Goal: Task Accomplishment & Management: Complete application form

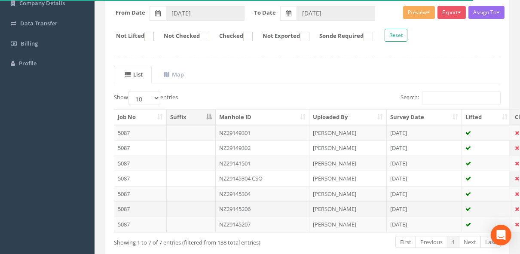
scroll to position [134, 0]
click at [241, 210] on td "NZ29145206" at bounding box center [263, 208] width 94 height 15
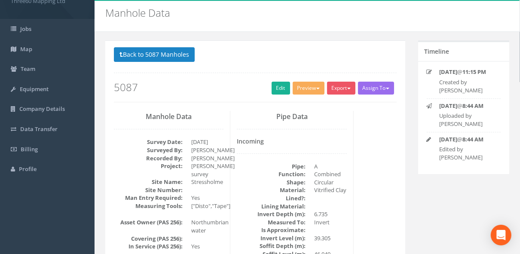
scroll to position [0, 0]
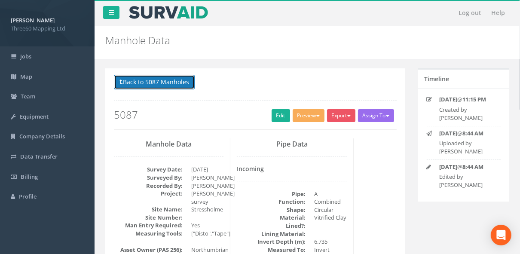
click at [156, 76] on button "Back to 5087 Manholes" at bounding box center [154, 82] width 81 height 15
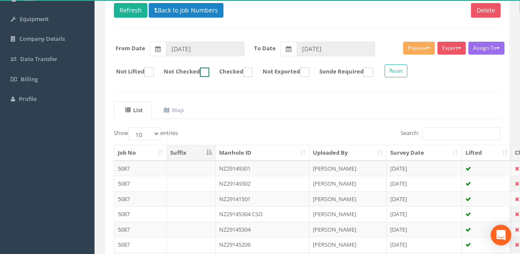
scroll to position [99, 0]
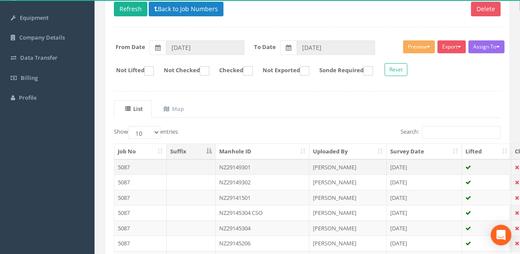
click at [204, 164] on td at bounding box center [191, 166] width 49 height 15
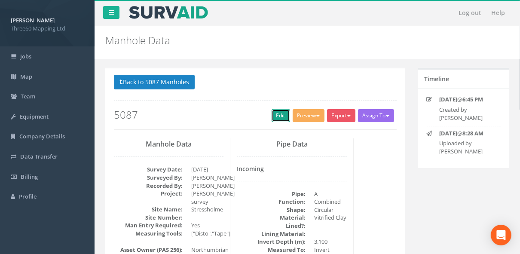
click at [281, 116] on link "Edit" at bounding box center [281, 115] width 18 height 13
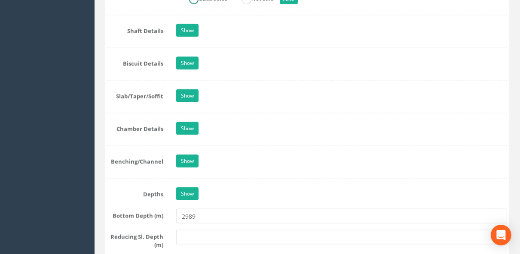
scroll to position [922, 0]
click at [194, 29] on link "Show" at bounding box center [187, 30] width 22 height 13
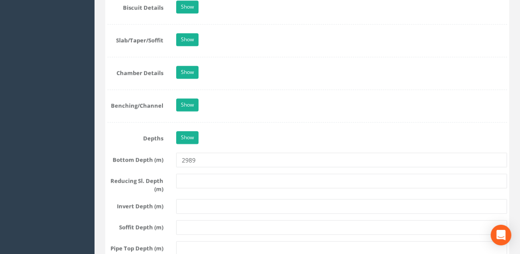
scroll to position [1340, 0]
click at [183, 65] on link "Show" at bounding box center [187, 71] width 22 height 13
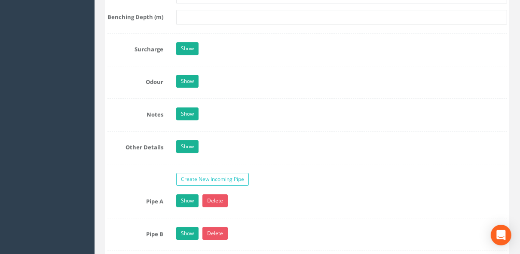
scroll to position [1905, 0]
click at [194, 107] on link "Show" at bounding box center [187, 113] width 22 height 13
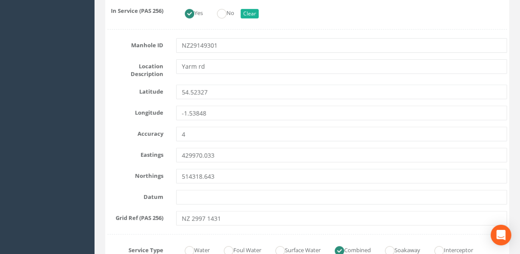
scroll to position [403, 0]
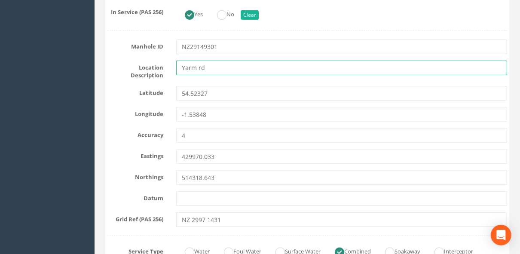
drag, startPoint x: 207, startPoint y: 67, endPoint x: 142, endPoint y: 71, distance: 65.5
click at [142, 71] on div "Location Description [GEOGRAPHIC_DATA]" at bounding box center [307, 70] width 413 height 19
type input "S"
type input "Yarm rd"
type input "Stressholme"
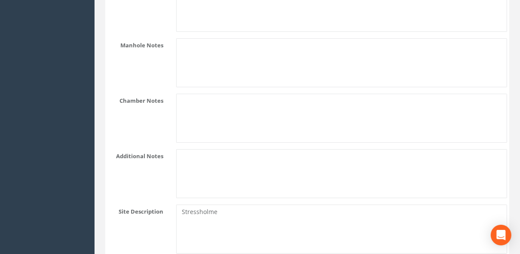
scroll to position [2051, 0]
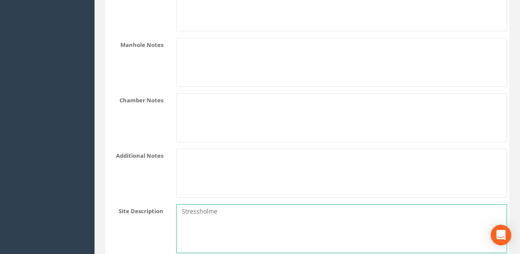
drag, startPoint x: 224, startPoint y: 202, endPoint x: 147, endPoint y: 209, distance: 76.4
click at [147, 209] on div "Site Description Stressholme" at bounding box center [307, 228] width 413 height 49
paste textarea "Yarm rd"
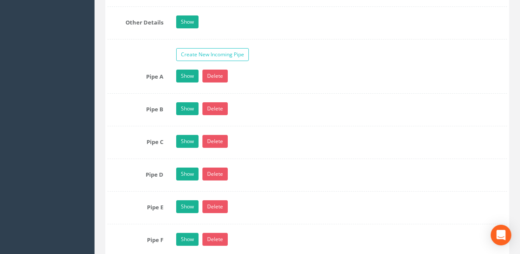
scroll to position [2306, 0]
type textarea "Yarm rd"
click at [184, 70] on link "Show" at bounding box center [187, 76] width 22 height 13
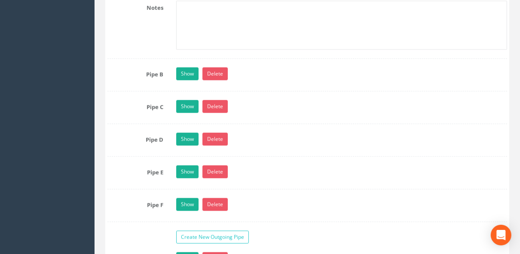
scroll to position [2881, 0]
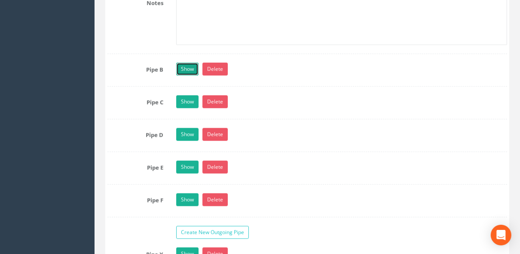
click at [184, 73] on link "Show" at bounding box center [187, 69] width 22 height 13
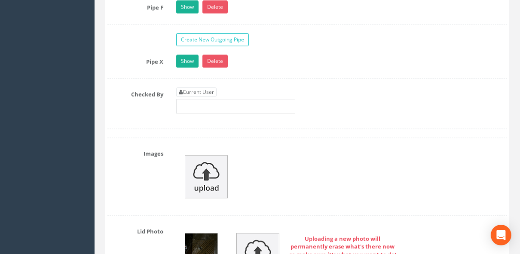
scroll to position [3610, 0]
click at [189, 96] on link "Current User" at bounding box center [196, 91] width 40 height 9
type input "[PERSON_NAME]"
click at [188, 67] on link "Show" at bounding box center [187, 60] width 22 height 13
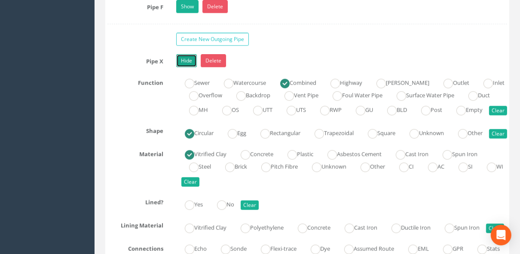
click at [188, 67] on link "Hide" at bounding box center [186, 60] width 21 height 13
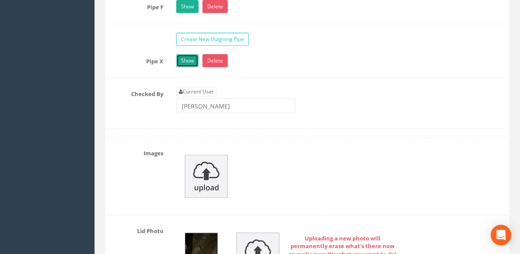
click at [188, 67] on link "Show" at bounding box center [187, 60] width 22 height 13
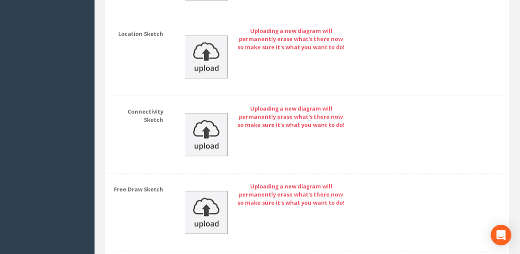
scroll to position [5702, 0]
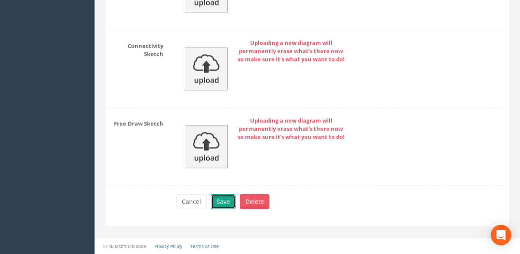
click at [220, 202] on button "Save" at bounding box center [223, 201] width 25 height 15
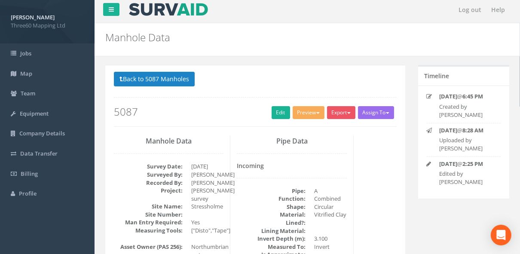
scroll to position [0, 0]
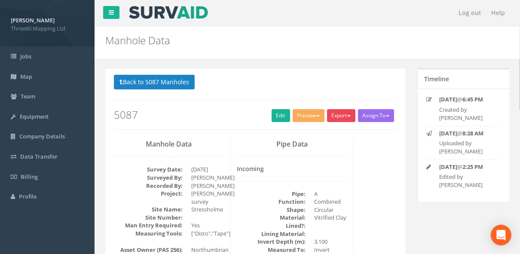
click at [344, 114] on button "Export" at bounding box center [341, 115] width 28 height 13
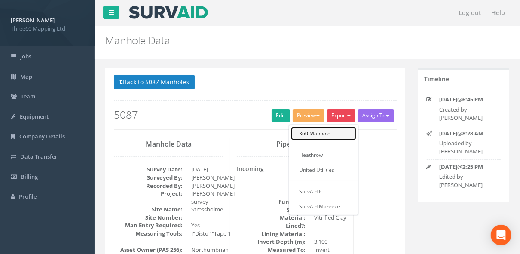
click at [323, 132] on link "360 Manhole" at bounding box center [323, 133] width 65 height 13
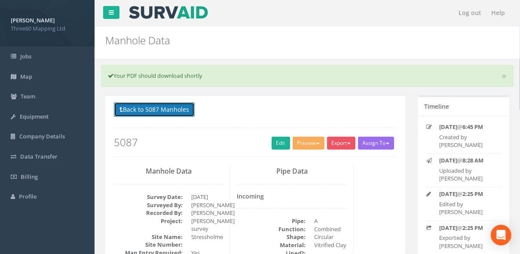
click at [183, 112] on button "Back to 5087 Manholes" at bounding box center [154, 109] width 81 height 15
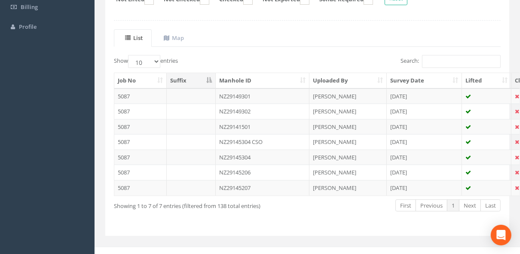
scroll to position [175, 0]
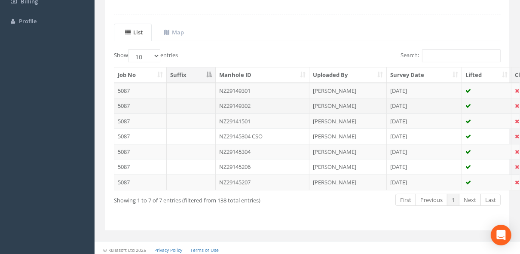
click at [224, 104] on td "NZ29149302" at bounding box center [263, 105] width 94 height 15
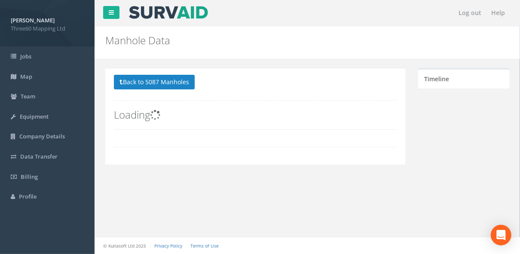
scroll to position [0, 0]
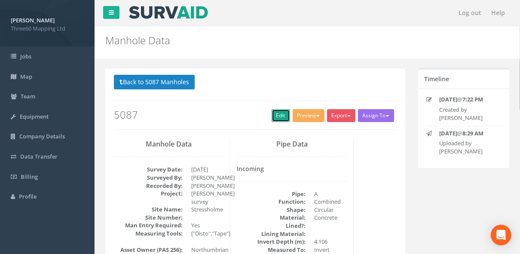
click at [281, 118] on link "Edit" at bounding box center [281, 115] width 18 height 13
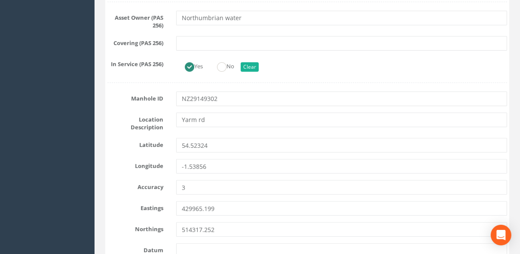
scroll to position [352, 0]
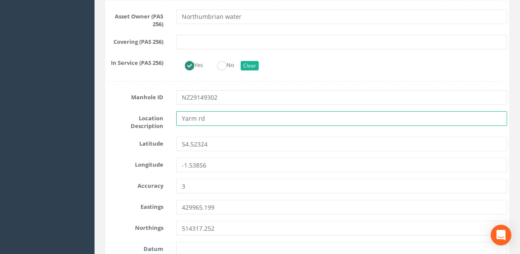
drag, startPoint x: 207, startPoint y: 114, endPoint x: 180, endPoint y: 114, distance: 27.5
click at [180, 114] on input "Yarm rd" at bounding box center [341, 118] width 331 height 15
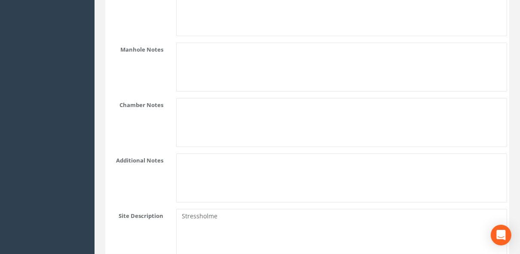
scroll to position [2046, 0]
type input "Stressholme"
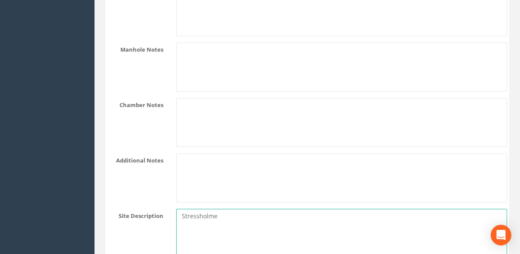
drag, startPoint x: 220, startPoint y: 206, endPoint x: 141, endPoint y: 203, distance: 79.6
click at [141, 209] on div "Site Description Stressholme" at bounding box center [307, 233] width 413 height 49
paste textarea "Yarm rd"
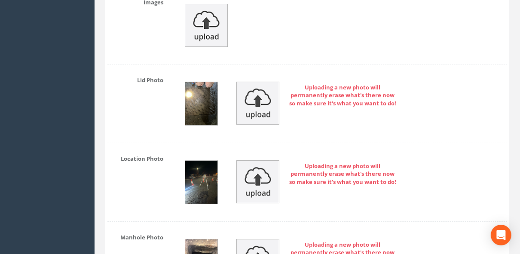
scroll to position [4151, 0]
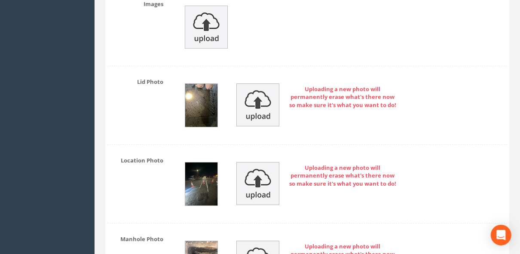
type textarea "Yarm rd"
type input "[PERSON_NAME]"
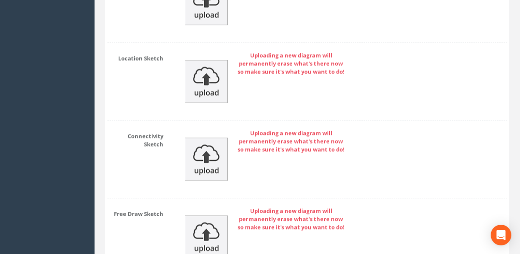
scroll to position [5572, 0]
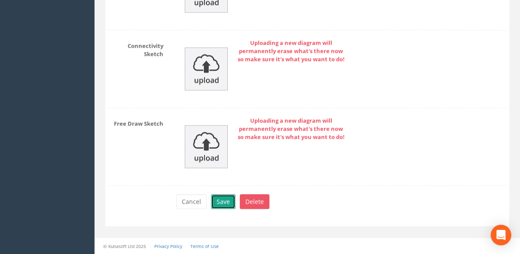
click at [220, 202] on button "Save" at bounding box center [223, 201] width 25 height 15
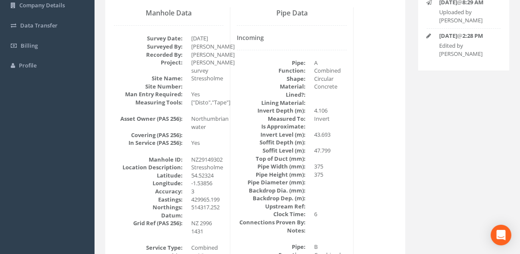
scroll to position [0, 0]
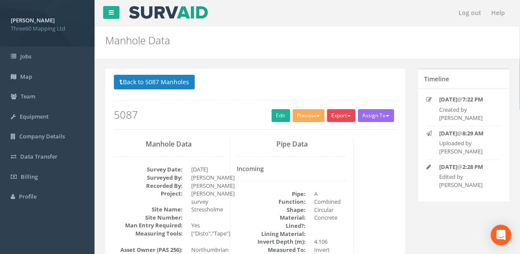
click at [347, 115] on span "button" at bounding box center [348, 116] width 3 height 2
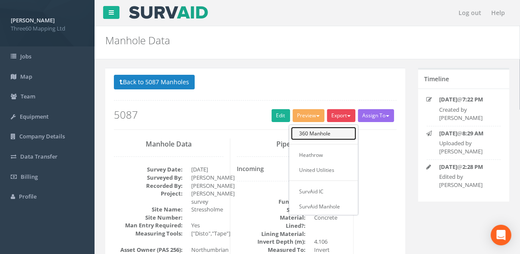
click at [314, 133] on link "360 Manhole" at bounding box center [323, 133] width 65 height 13
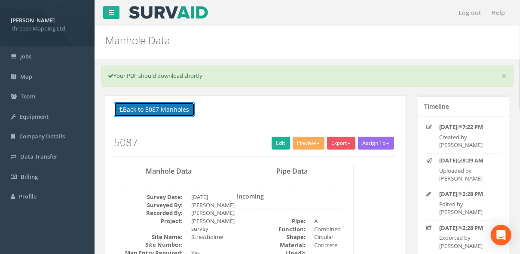
click at [187, 107] on button "Back to 5087 Manholes" at bounding box center [154, 109] width 81 height 15
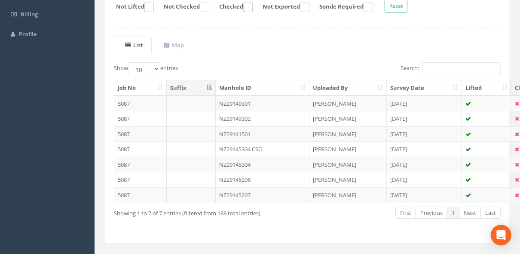
scroll to position [175, 0]
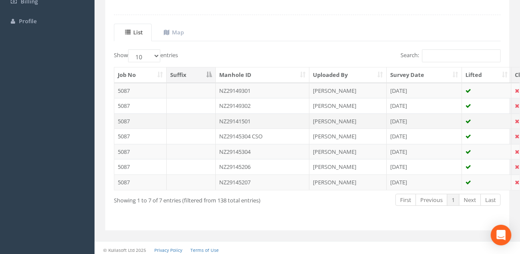
click at [226, 119] on td "NZ29141501" at bounding box center [263, 120] width 94 height 15
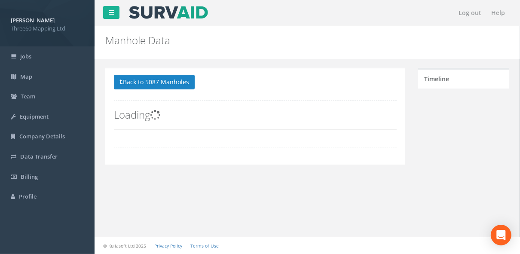
scroll to position [0, 0]
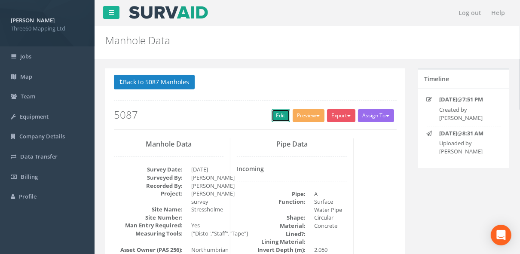
click at [281, 114] on link "Edit" at bounding box center [281, 115] width 18 height 13
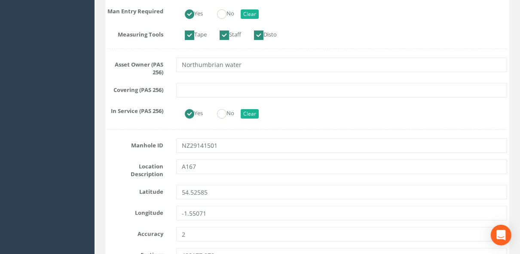
scroll to position [306, 0]
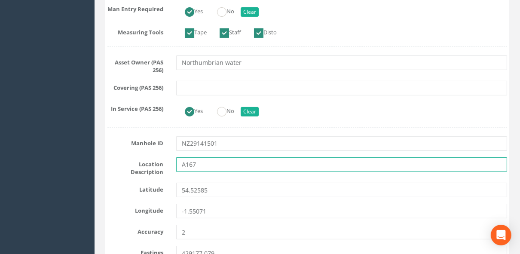
drag, startPoint x: 199, startPoint y: 159, endPoint x: 137, endPoint y: 158, distance: 62.8
click at [137, 158] on div "Location Description A167" at bounding box center [307, 166] width 413 height 19
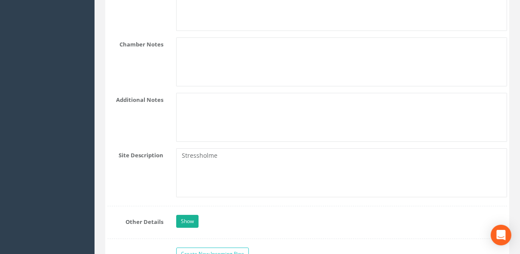
scroll to position [2108, 0]
type input "Stressholme"
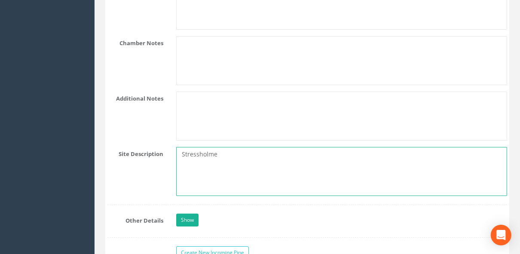
drag, startPoint x: 222, startPoint y: 145, endPoint x: 114, endPoint y: 165, distance: 109.6
click at [114, 165] on div "Site Description Stressholme" at bounding box center [307, 171] width 413 height 49
paste textarea "A167"
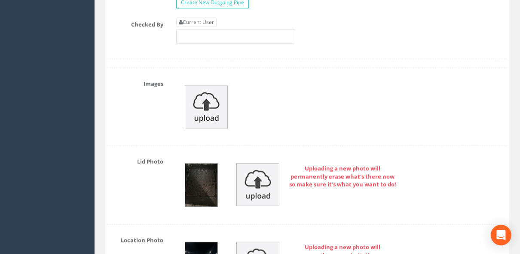
scroll to position [2927, 0]
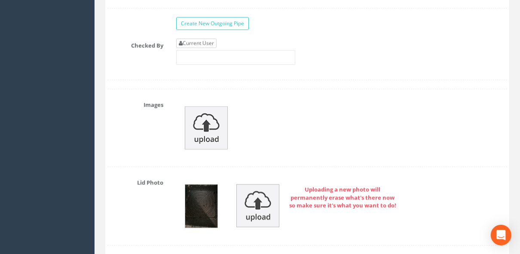
type textarea "A167"
click at [200, 48] on link "Current User" at bounding box center [196, 43] width 40 height 9
type input "[PERSON_NAME]"
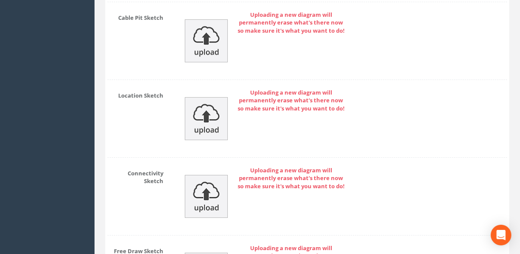
scroll to position [4393, 0]
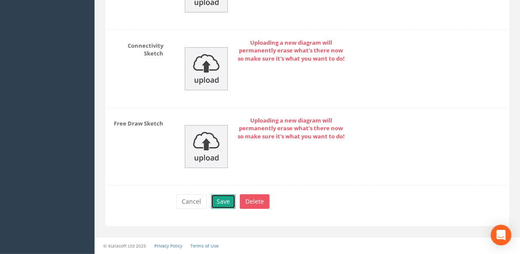
click at [218, 203] on button "Save" at bounding box center [223, 201] width 25 height 15
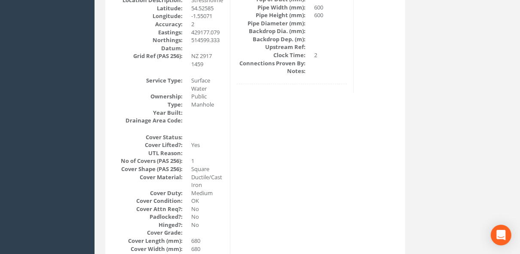
scroll to position [0, 0]
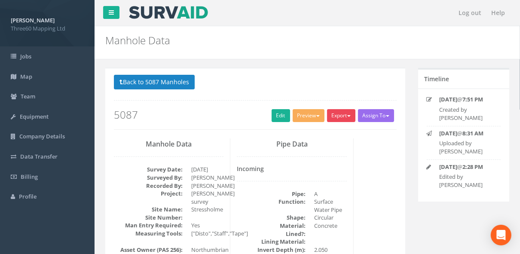
click at [339, 120] on button "Export" at bounding box center [341, 115] width 28 height 13
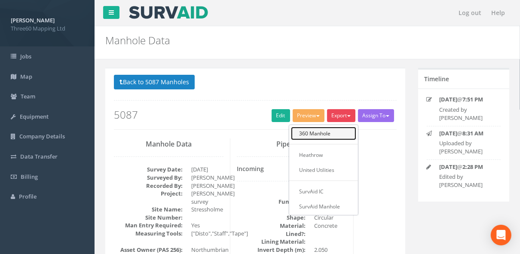
click at [318, 132] on link "360 Manhole" at bounding box center [323, 133] width 65 height 13
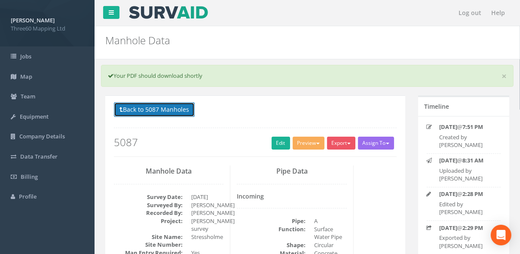
click at [185, 110] on button "Back to 5087 Manholes" at bounding box center [154, 109] width 81 height 15
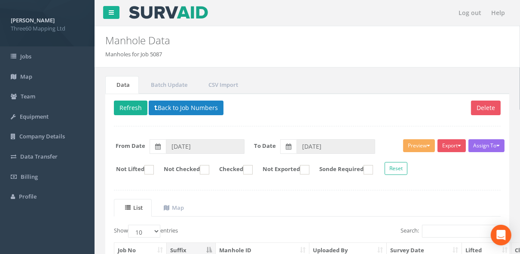
scroll to position [175, 0]
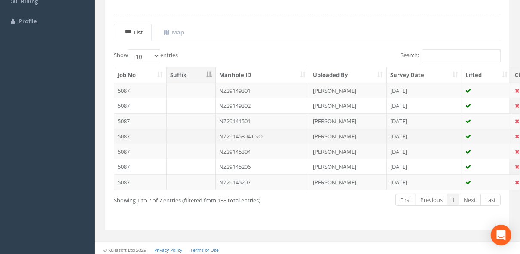
click at [243, 132] on td "NZ29145304 CSO" at bounding box center [263, 136] width 94 height 15
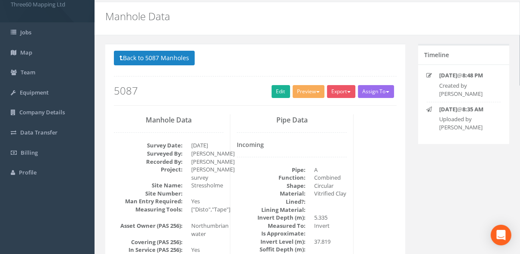
scroll to position [25, 0]
click at [279, 86] on link "Edit" at bounding box center [281, 91] width 18 height 13
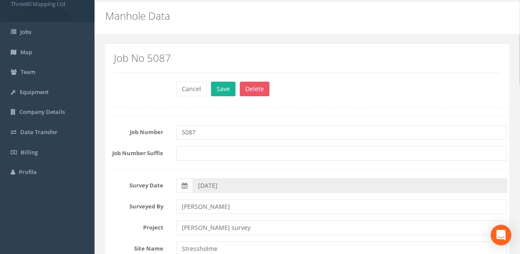
scroll to position [372, 0]
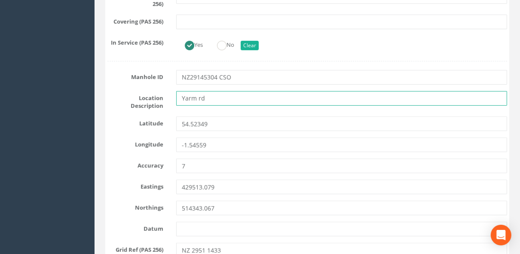
click at [207, 92] on input "Yarm rd" at bounding box center [341, 98] width 331 height 15
click at [203, 96] on input "Yarm rd" at bounding box center [341, 98] width 331 height 15
drag, startPoint x: 210, startPoint y: 96, endPoint x: 144, endPoint y: 96, distance: 66.2
click at [144, 96] on div "Location Description [GEOGRAPHIC_DATA]" at bounding box center [307, 100] width 413 height 19
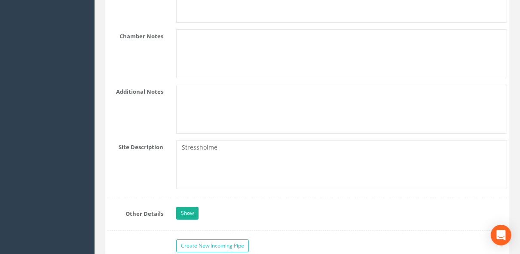
scroll to position [2115, 0]
type input "Stressholme"
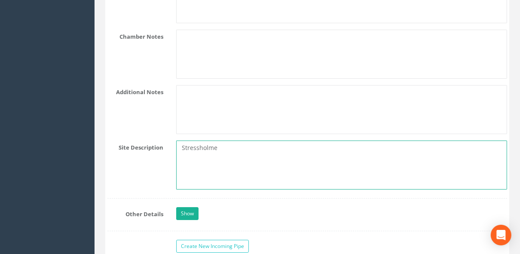
drag, startPoint x: 222, startPoint y: 136, endPoint x: 152, endPoint y: 138, distance: 70.5
click at [152, 141] on div "Site Description Stressholme" at bounding box center [307, 165] width 413 height 49
paste textarea "Yarm rd"
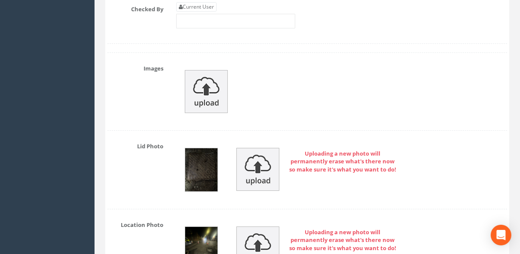
scroll to position [4218, 0]
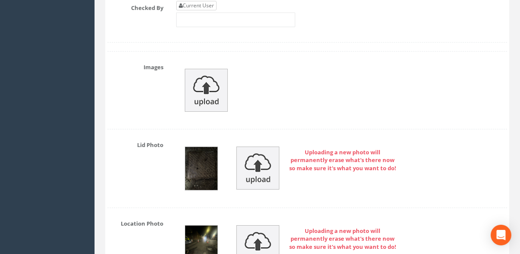
type textarea "Yarm rd"
click at [195, 10] on link "Current User" at bounding box center [196, 5] width 40 height 9
type input "[PERSON_NAME]"
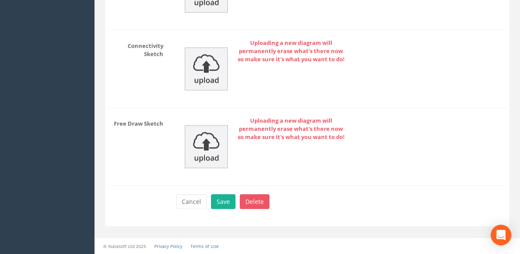
scroll to position [5701, 0]
click at [228, 198] on button "Save" at bounding box center [223, 201] width 25 height 15
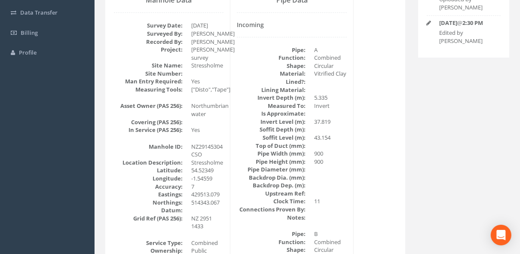
scroll to position [0, 0]
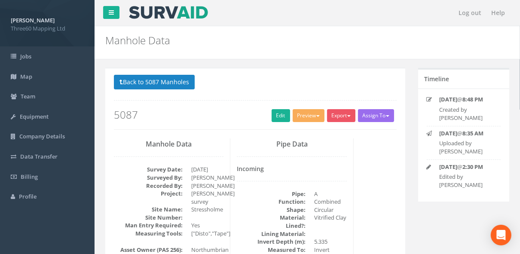
click at [337, 107] on div "Back to 5087 Manholes Back to Map Assign To No Companies Added Export 360 Manho…" at bounding box center [255, 102] width 283 height 55
click at [339, 115] on button "Export" at bounding box center [341, 115] width 28 height 13
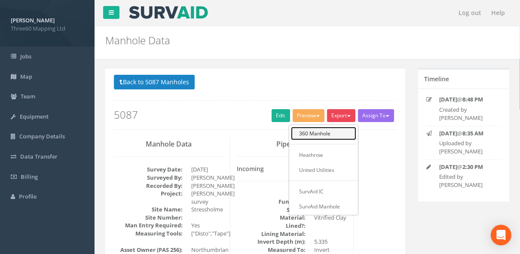
click at [321, 129] on link "360 Manhole" at bounding box center [323, 133] width 65 height 13
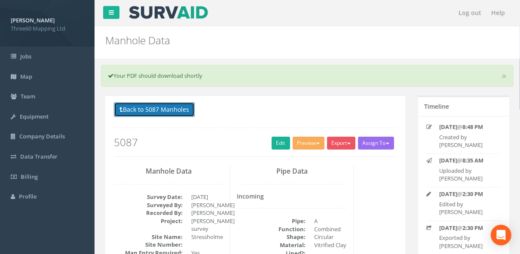
click at [182, 113] on button "Back to 5087 Manholes" at bounding box center [154, 109] width 81 height 15
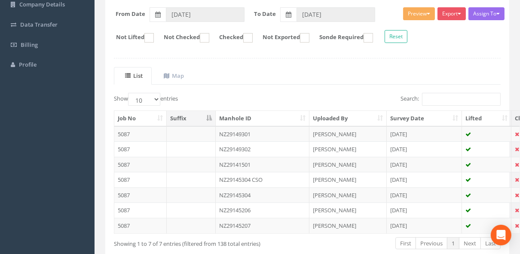
scroll to position [175, 0]
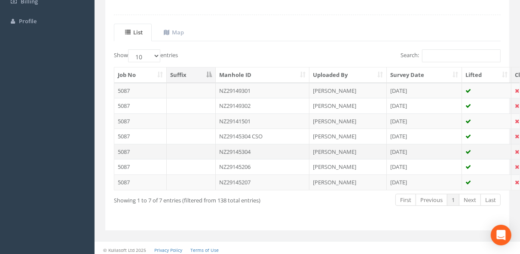
click at [242, 149] on td "NZ29145304" at bounding box center [263, 151] width 94 height 15
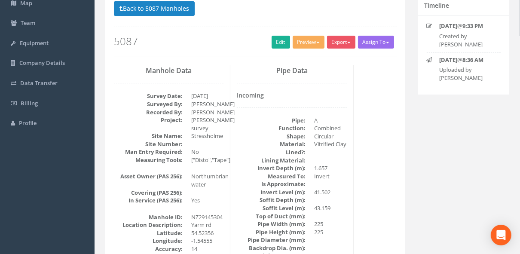
scroll to position [73, 0]
click at [282, 28] on div "Back to 5087 Manholes Back to Map Assign To No Companies Added Export 360 Manho…" at bounding box center [255, 29] width 283 height 55
click at [279, 47] on link "Edit" at bounding box center [281, 42] width 18 height 13
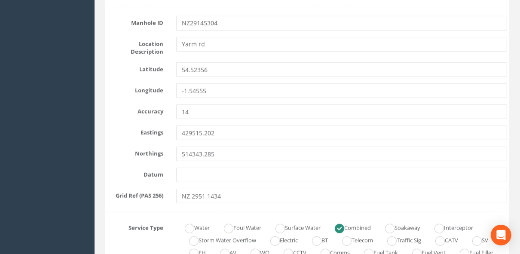
scroll to position [426, 0]
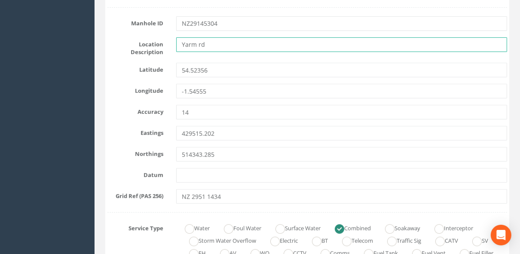
drag, startPoint x: 205, startPoint y: 40, endPoint x: 116, endPoint y: 25, distance: 90.2
type input "Y"
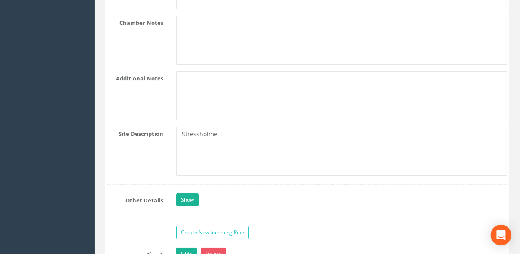
scroll to position [2129, 0]
type input "Stressholme"
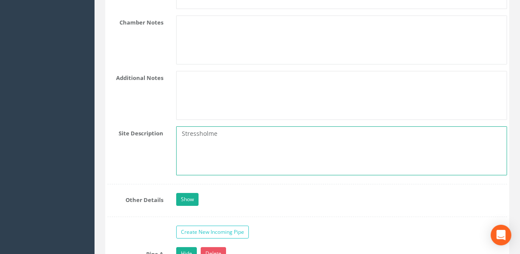
drag, startPoint x: 215, startPoint y: 120, endPoint x: 112, endPoint y: 107, distance: 104.0
click at [112, 107] on div "Job Number 5087 Job Number Suffix Survey Date [DATE] Surveyed By [PERSON_NAME] …" at bounding box center [307, 11] width 400 height 3999
paste textarea "Yarm rd"
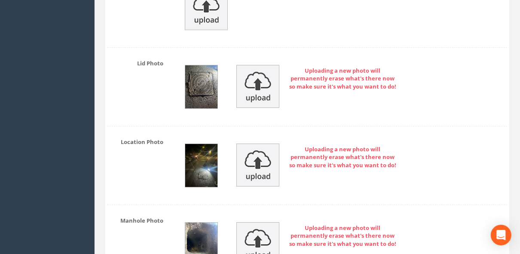
scroll to position [4100, 0]
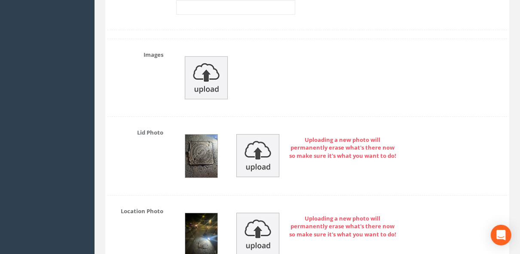
type textarea "Yarm rd"
type input "[PERSON_NAME]"
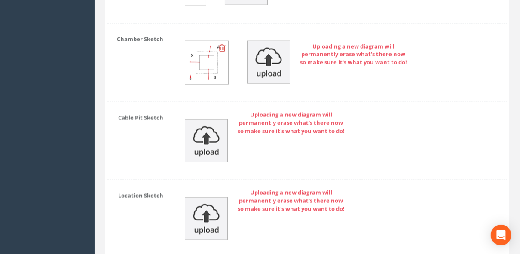
scroll to position [5572, 0]
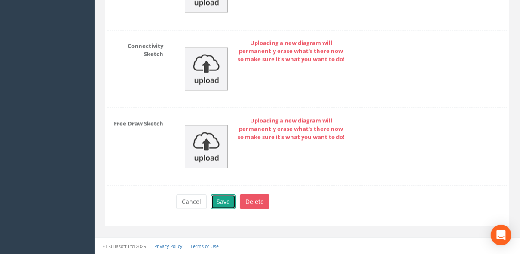
click at [225, 196] on button "Save" at bounding box center [223, 201] width 25 height 15
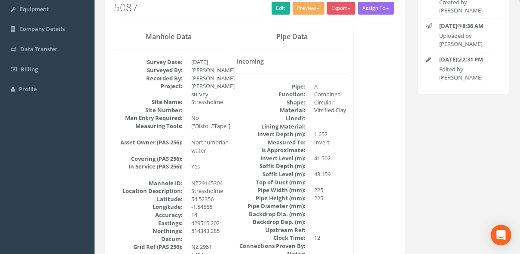
scroll to position [0, 0]
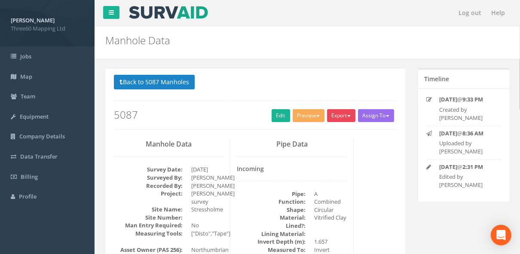
click at [340, 116] on button "Export" at bounding box center [341, 115] width 28 height 13
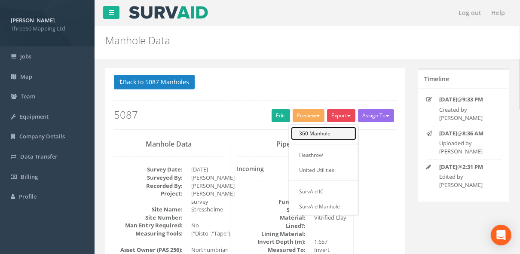
click at [315, 137] on link "360 Manhole" at bounding box center [323, 133] width 65 height 13
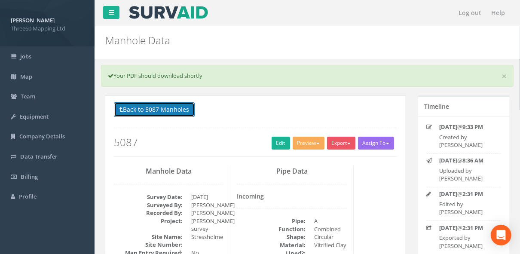
click at [194, 110] on button "Back to 5087 Manholes" at bounding box center [154, 109] width 81 height 15
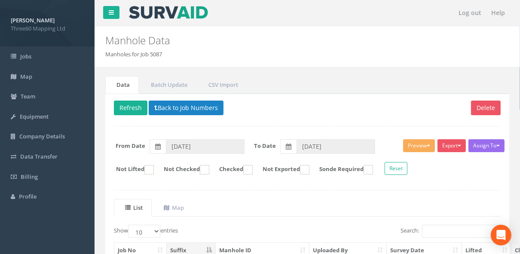
scroll to position [175, 0]
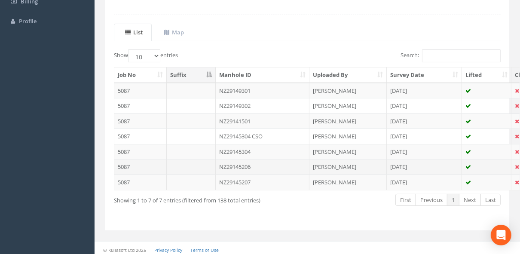
click at [206, 161] on td at bounding box center [191, 166] width 49 height 15
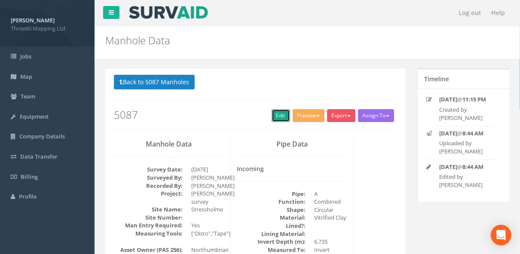
click at [279, 114] on link "Edit" at bounding box center [281, 115] width 18 height 13
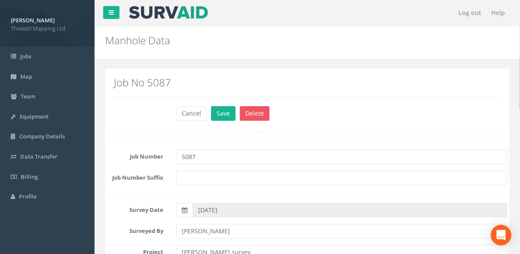
scroll to position [418, 0]
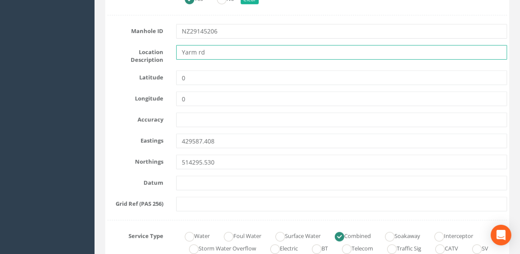
drag, startPoint x: 209, startPoint y: 49, endPoint x: 153, endPoint y: 46, distance: 56.8
click at [181, 47] on input "Yarm rd" at bounding box center [341, 52] width 331 height 15
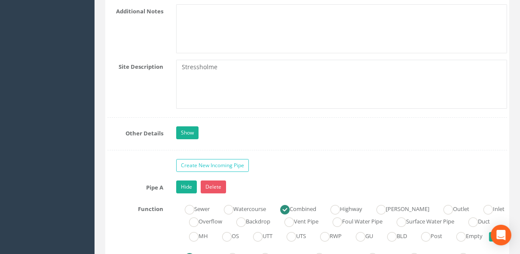
scroll to position [2212, 0]
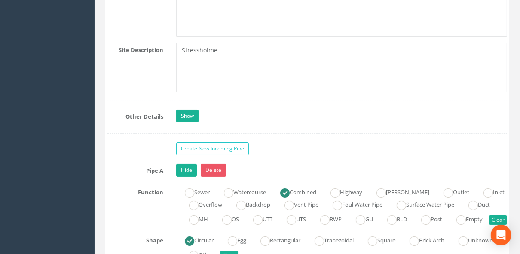
type input "Stressholme"
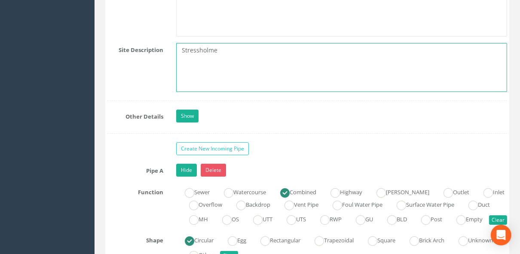
drag, startPoint x: 218, startPoint y: 40, endPoint x: 138, endPoint y: 48, distance: 80.3
click at [138, 48] on div "Site Description Stressholme" at bounding box center [307, 67] width 413 height 49
paste textarea "Yarm rd"
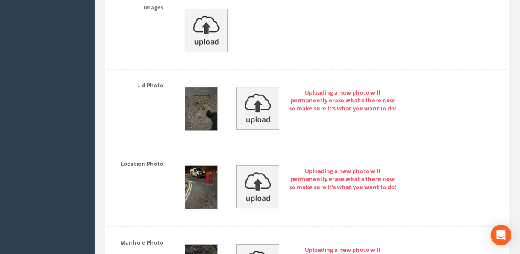
scroll to position [4181, 0]
type textarea "Yarm rd"
type input "[PERSON_NAME]"
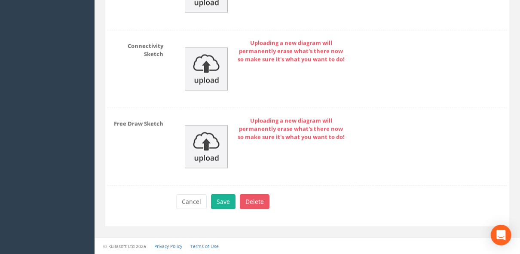
scroll to position [5604, 0]
click at [218, 198] on button "Save" at bounding box center [223, 201] width 25 height 15
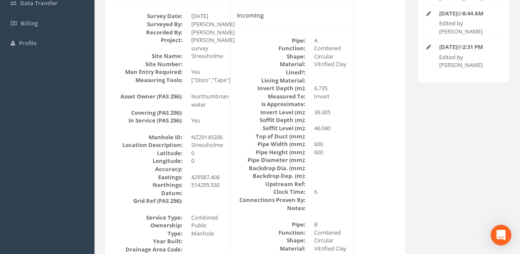
scroll to position [0, 0]
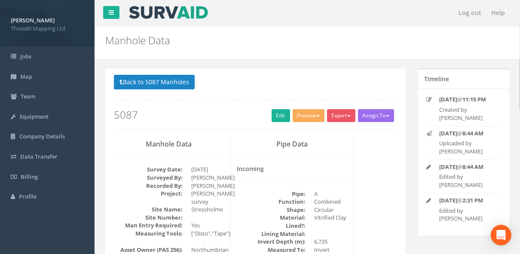
click at [337, 123] on div "Export 360 Manhole Heathrow United Utilities SurvAid IC SurvAid Manhole" at bounding box center [342, 116] width 31 height 15
click at [335, 113] on button "Export" at bounding box center [341, 115] width 28 height 13
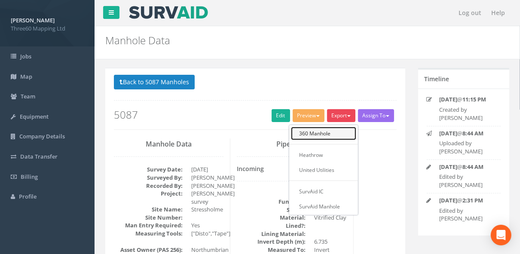
click at [316, 134] on link "360 Manhole" at bounding box center [323, 133] width 65 height 13
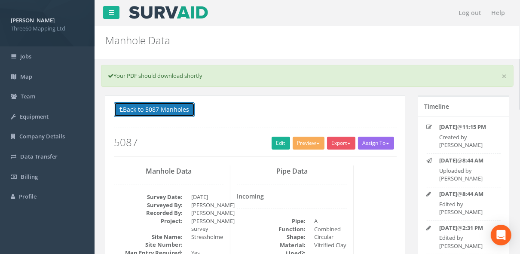
click at [169, 109] on button "Back to 5087 Manholes" at bounding box center [154, 109] width 81 height 15
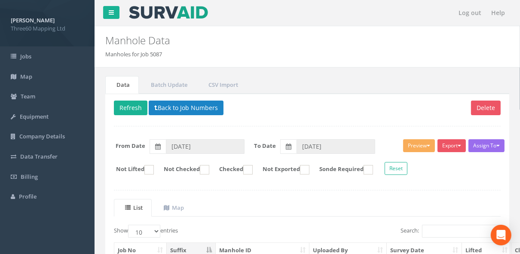
scroll to position [175, 0]
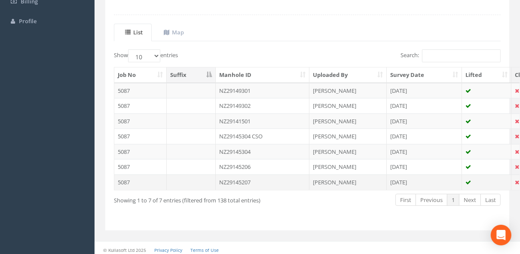
click at [222, 176] on td "NZ29145207" at bounding box center [263, 182] width 94 height 15
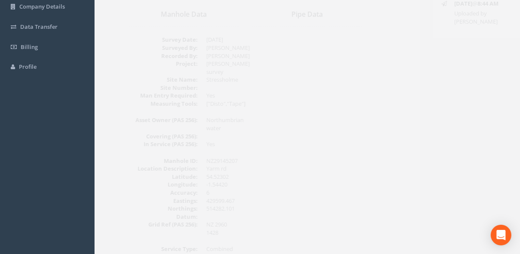
scroll to position [0, 0]
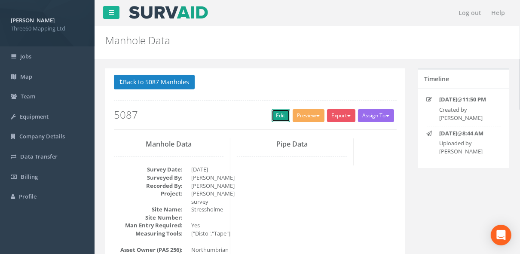
click at [280, 115] on link "Edit" at bounding box center [281, 115] width 18 height 13
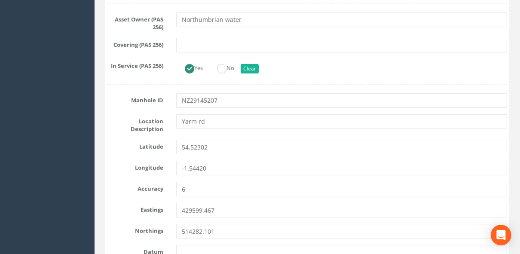
scroll to position [349, 0]
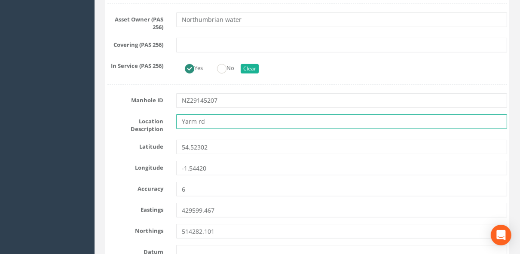
drag, startPoint x: 207, startPoint y: 121, endPoint x: 158, endPoint y: 124, distance: 49.1
click at [158, 124] on div "Location Description [GEOGRAPHIC_DATA]" at bounding box center [307, 123] width 413 height 19
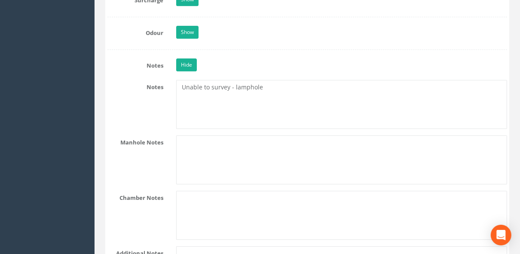
scroll to position [2066, 0]
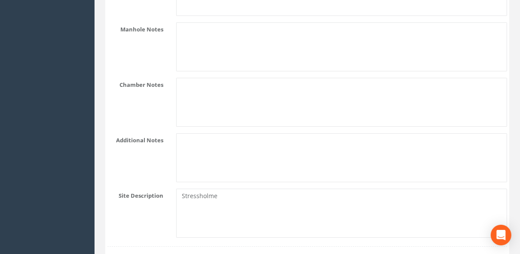
type input "Stressholme"
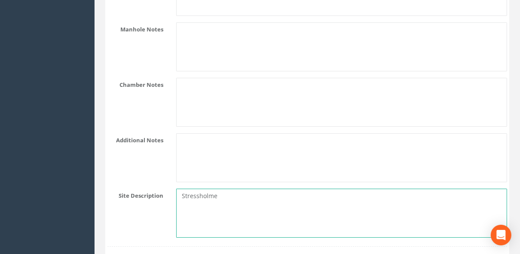
drag, startPoint x: 220, startPoint y: 185, endPoint x: 102, endPoint y: 166, distance: 119.3
paste textarea "Yarm rd"
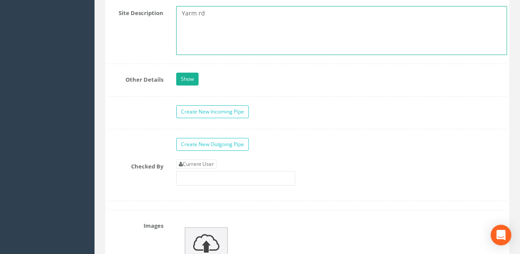
scroll to position [2251, 0]
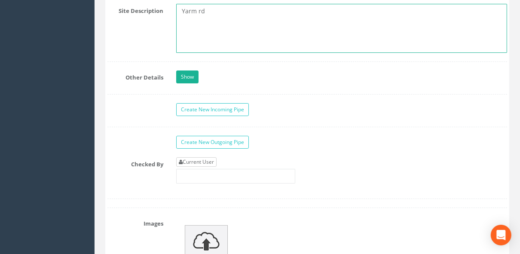
type textarea "Yarm rd"
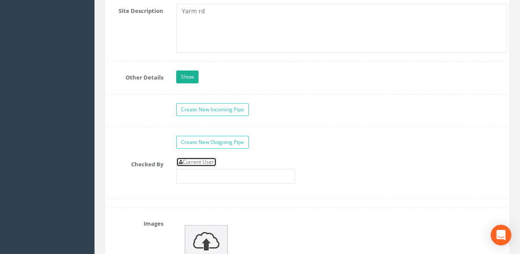
click at [206, 157] on link "Current User" at bounding box center [196, 161] width 40 height 9
type input "[PERSON_NAME]"
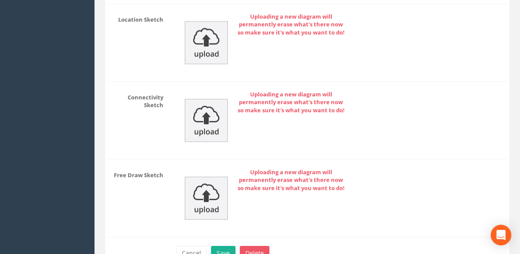
scroll to position [3814, 0]
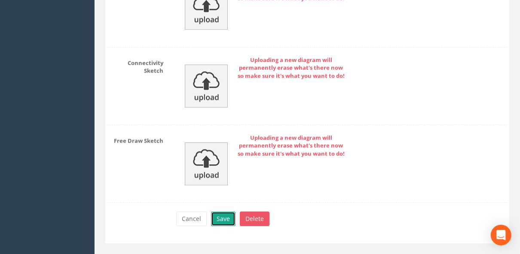
click at [223, 212] on button "Save" at bounding box center [223, 219] width 25 height 15
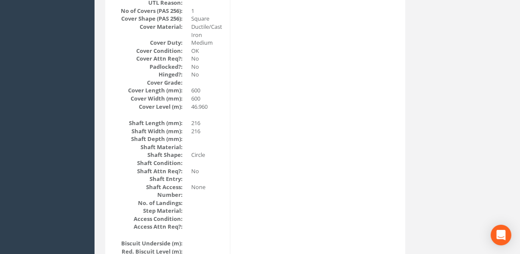
scroll to position [0, 0]
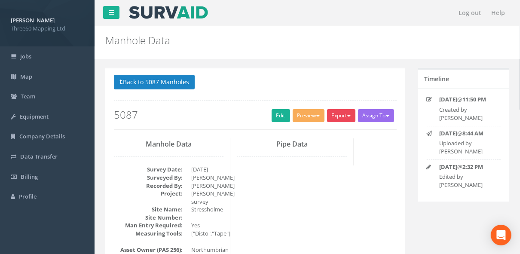
click at [342, 113] on button "Export" at bounding box center [341, 115] width 28 height 13
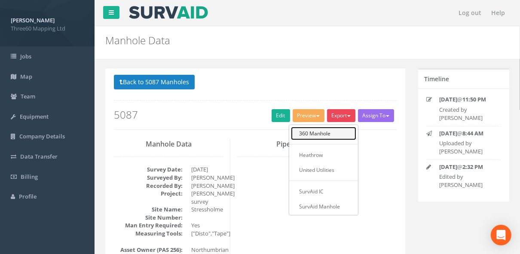
click at [323, 129] on link "360 Manhole" at bounding box center [323, 133] width 65 height 13
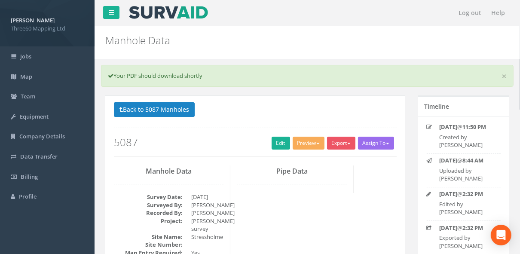
click at [175, 112] on button "Back to 5087 Manholes" at bounding box center [154, 109] width 81 height 15
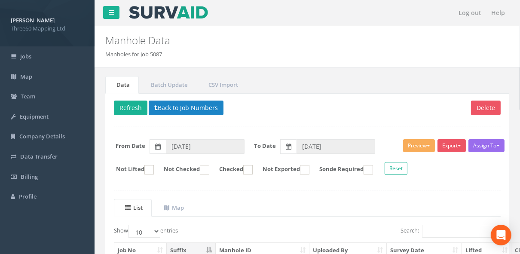
scroll to position [175, 0]
